Goal: Information Seeking & Learning: Learn about a topic

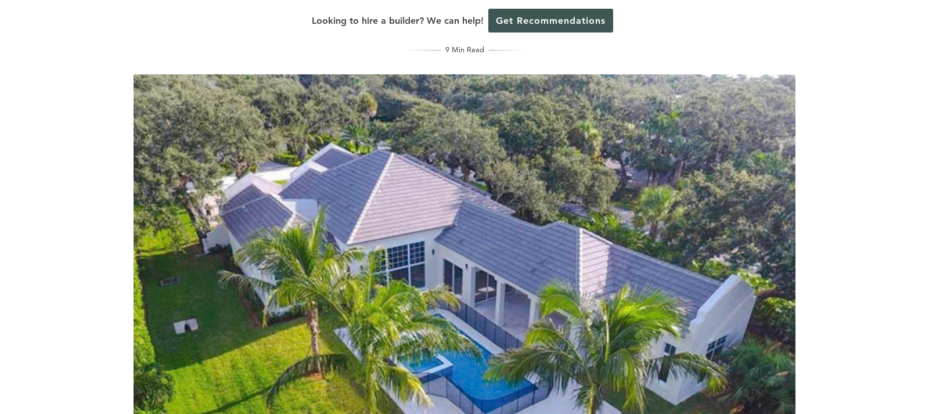
scroll to position [129, 0]
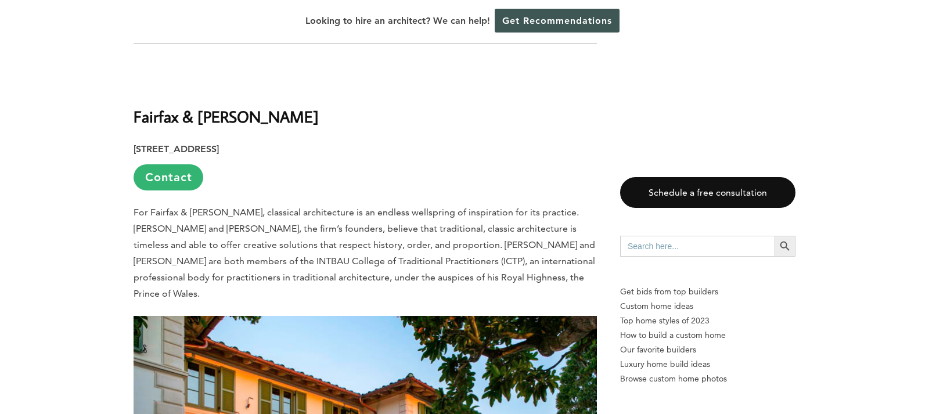
scroll to position [756, 0]
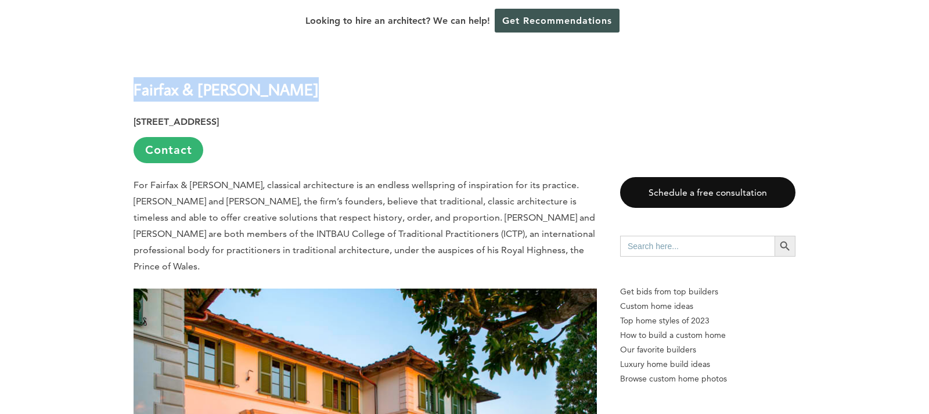
drag, startPoint x: 136, startPoint y: 61, endPoint x: 248, endPoint y: 78, distance: 112.8
copy div "Fairfax & [PERSON_NAME]"
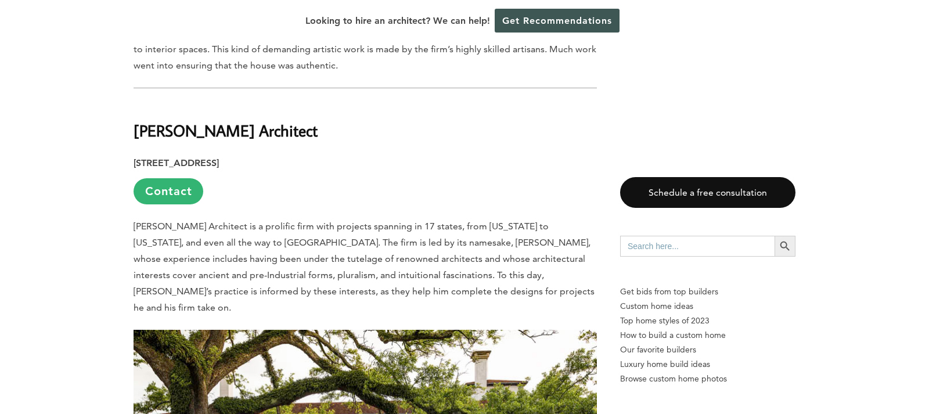
scroll to position [1386, 0]
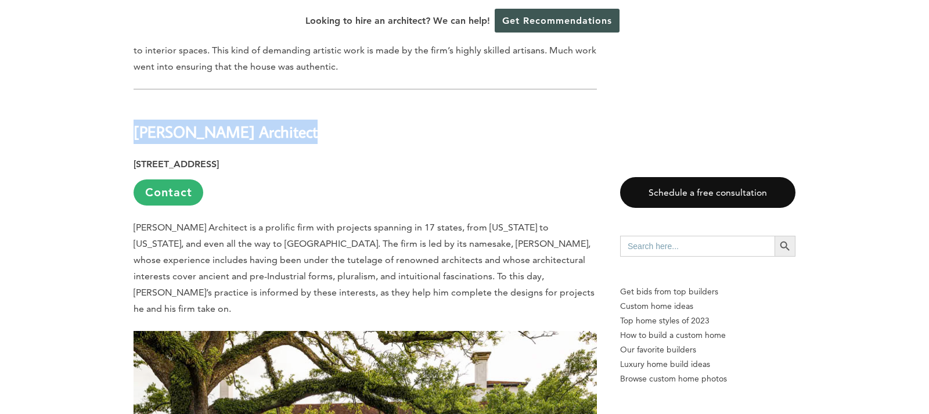
drag, startPoint x: 136, startPoint y: 85, endPoint x: 270, endPoint y: 101, distance: 135.6
copy div "[PERSON_NAME] Architect"
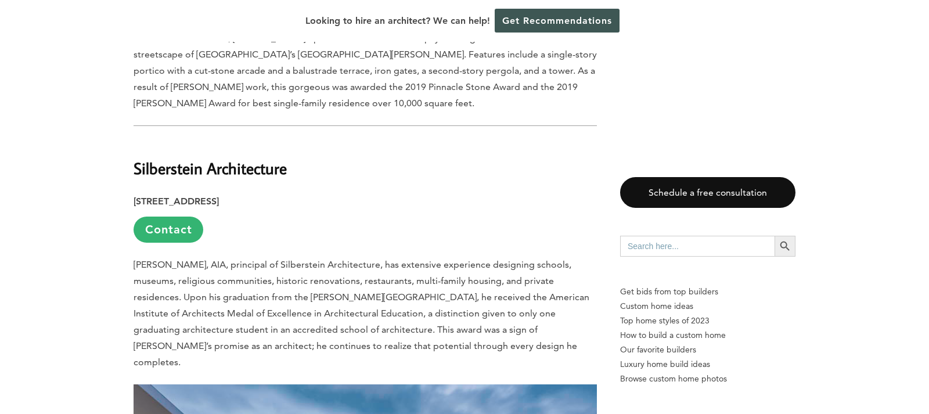
scroll to position [1950, 0]
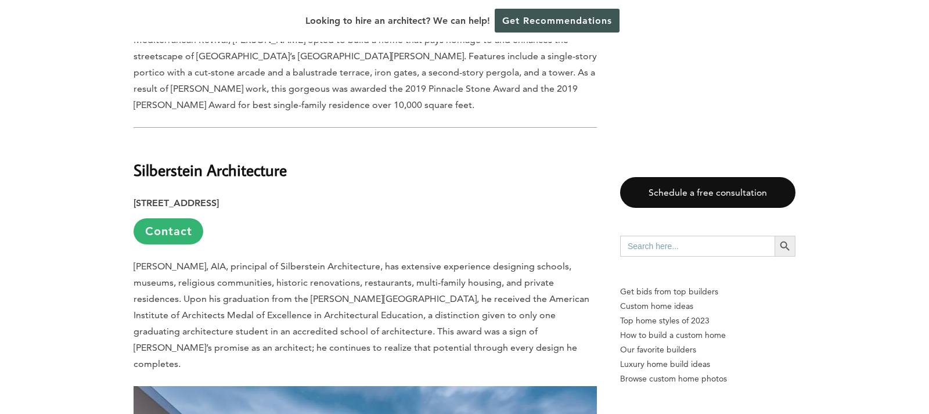
drag, startPoint x: 134, startPoint y: 105, endPoint x: 290, endPoint y: 111, distance: 156.2
click at [287, 160] on b "Silberstein Architecture" at bounding box center [209, 170] width 153 height 20
copy b "Silberstein Architecture"
